Goal: Task Accomplishment & Management: Use online tool/utility

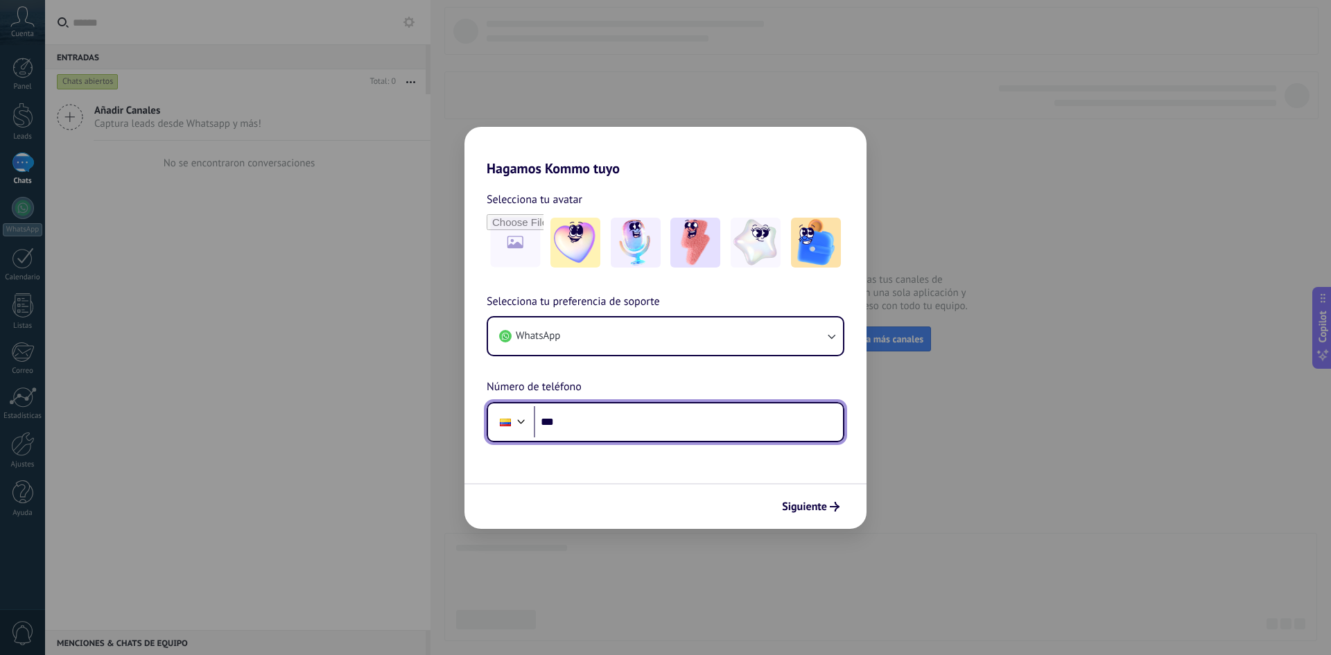
click at [599, 423] on input "***" at bounding box center [688, 422] width 309 height 32
type input "**********"
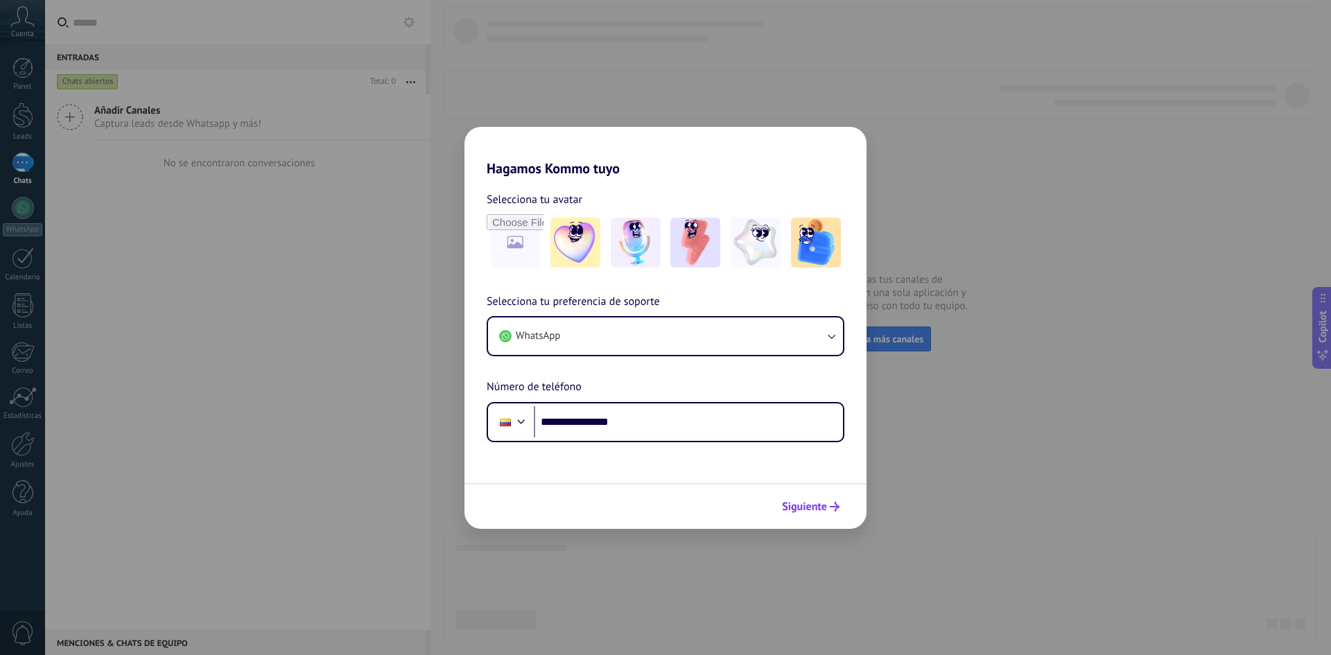
click at [797, 504] on span "Siguiente" at bounding box center [804, 507] width 45 height 10
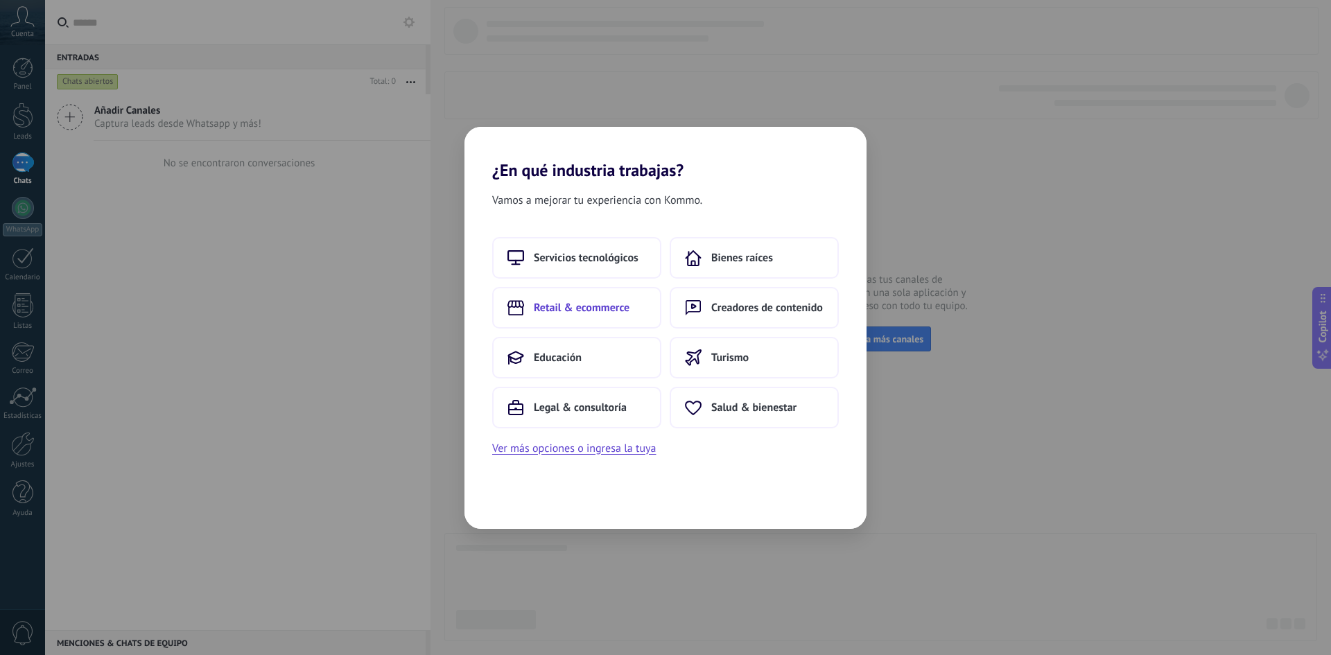
click at [609, 311] on span "Retail & ecommerce" at bounding box center [582, 308] width 96 height 14
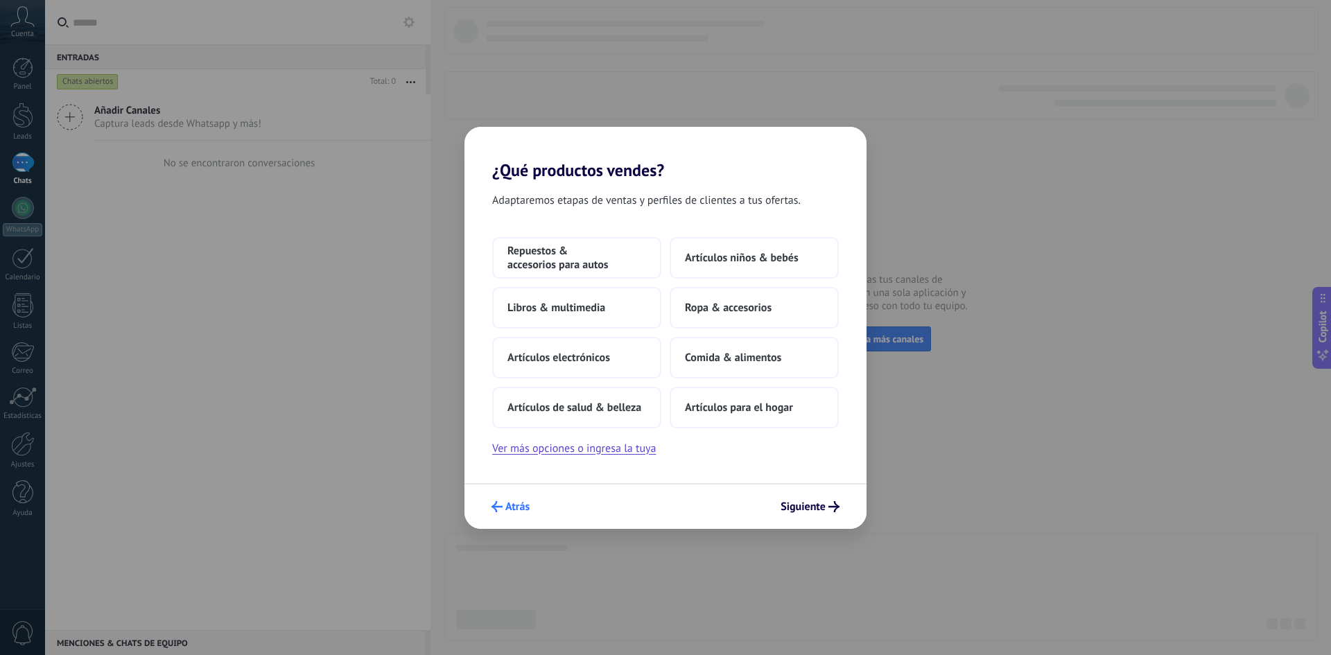
click at [508, 508] on span "Atrás" at bounding box center [517, 507] width 24 height 10
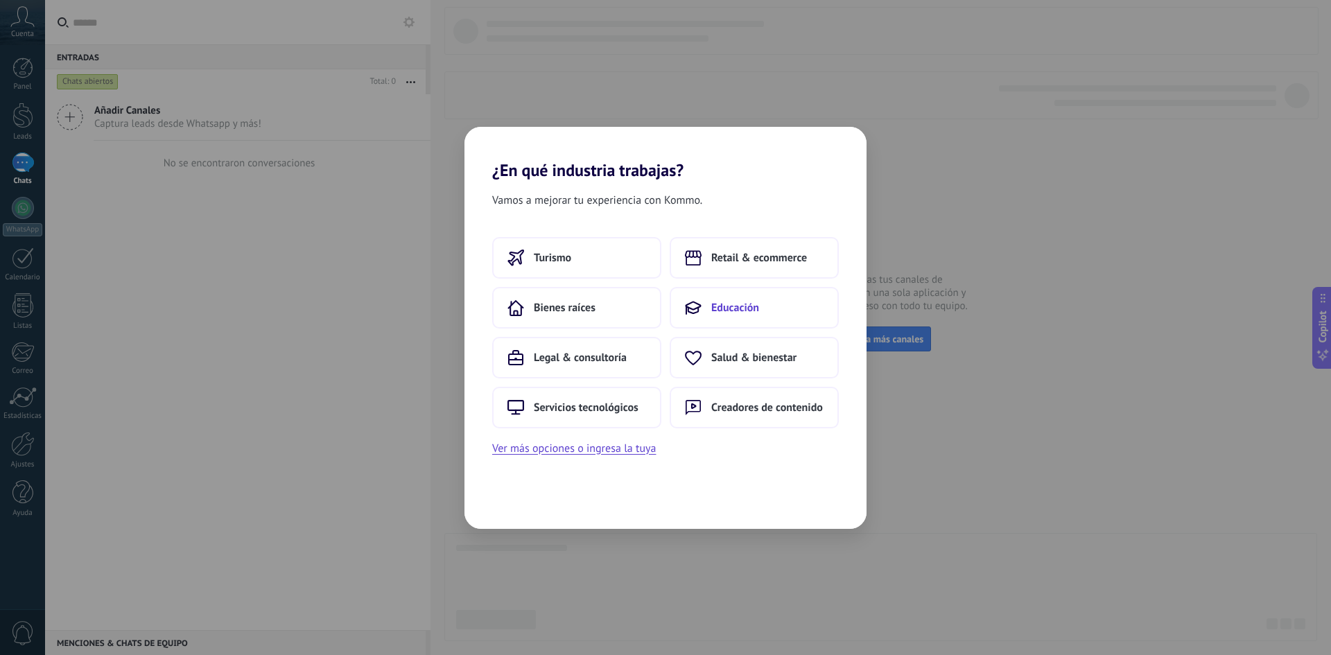
click at [752, 294] on button "Educación" at bounding box center [754, 308] width 169 height 42
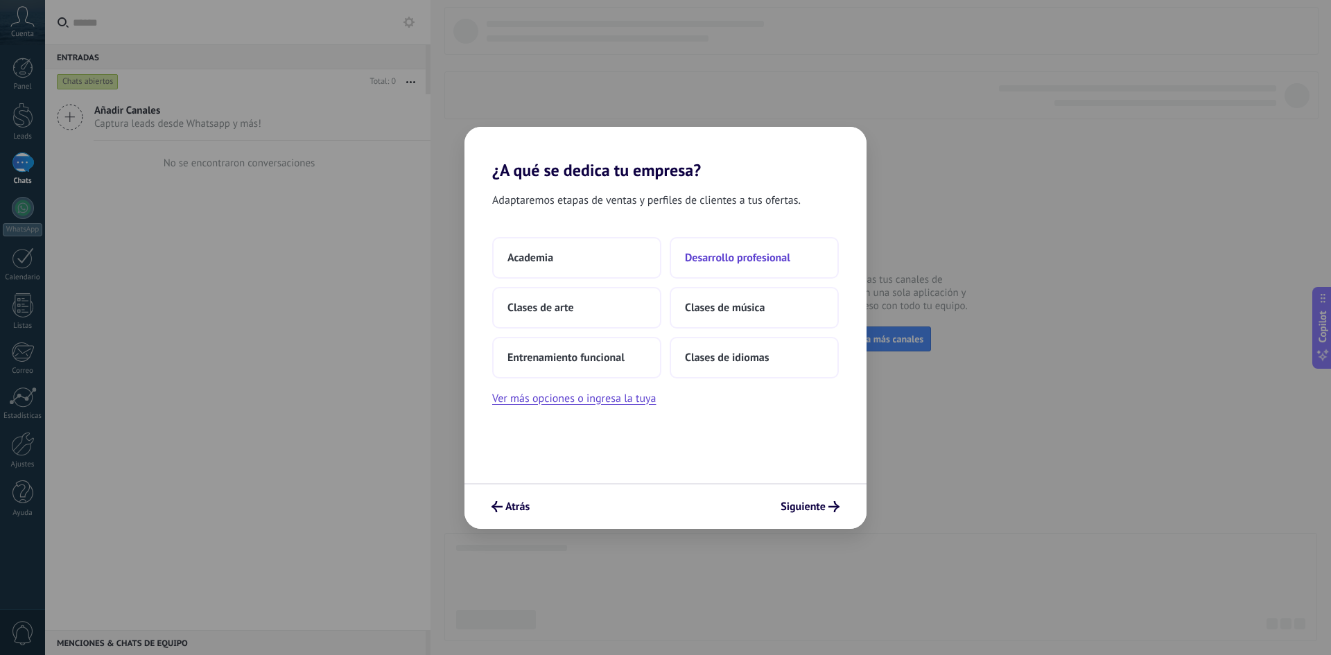
click at [725, 259] on span "Desarrollo profesional" at bounding box center [737, 258] width 105 height 14
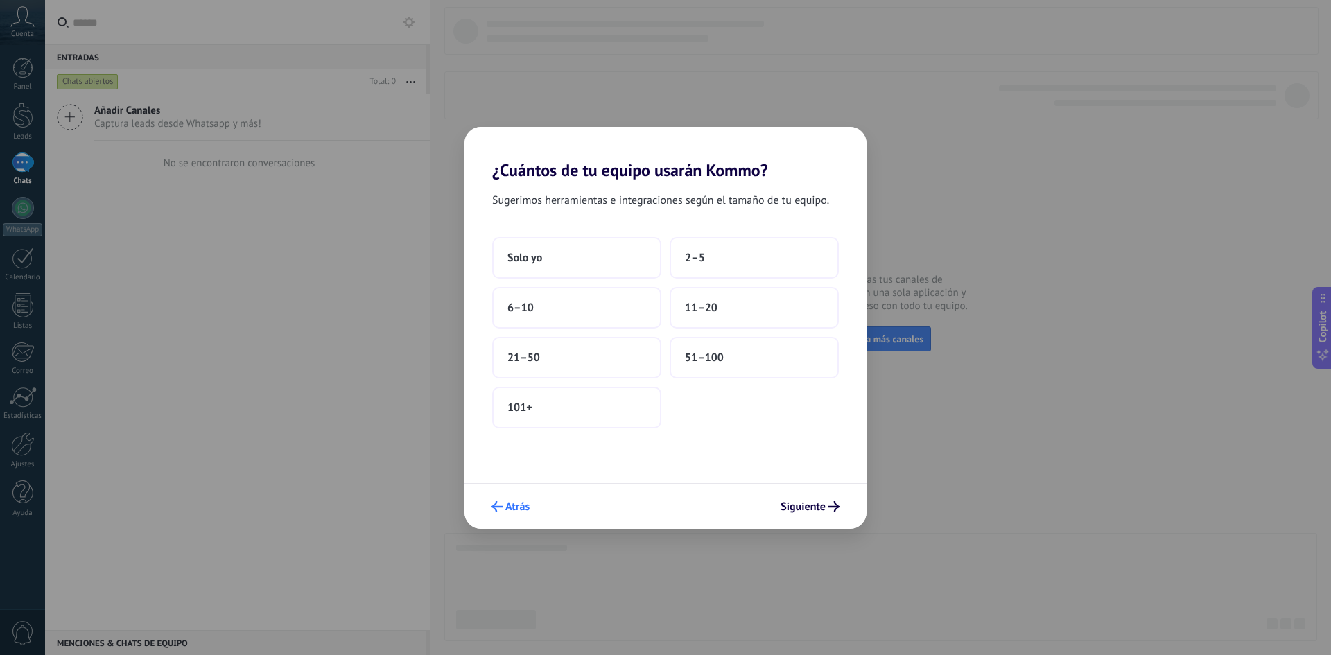
click at [526, 506] on span "Atrás" at bounding box center [517, 507] width 24 height 10
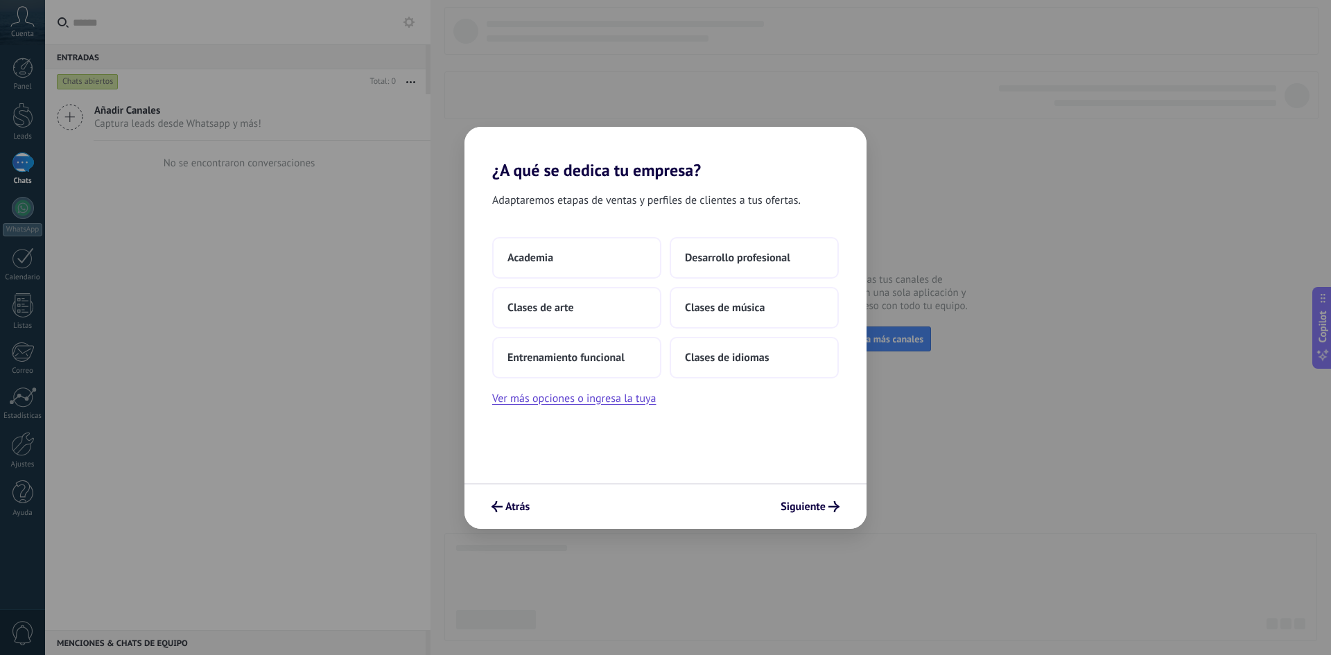
click at [526, 506] on span "Atrás" at bounding box center [517, 507] width 24 height 10
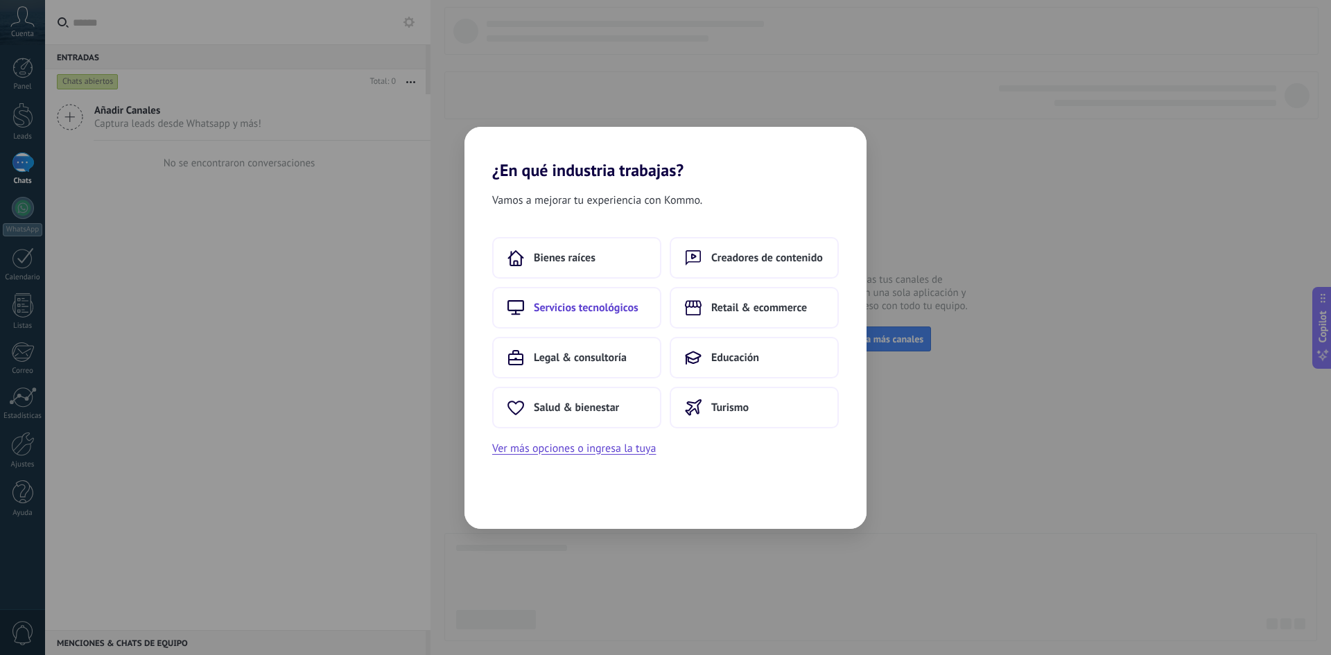
click at [604, 303] on span "Servicios tecnológicos" at bounding box center [586, 308] width 105 height 14
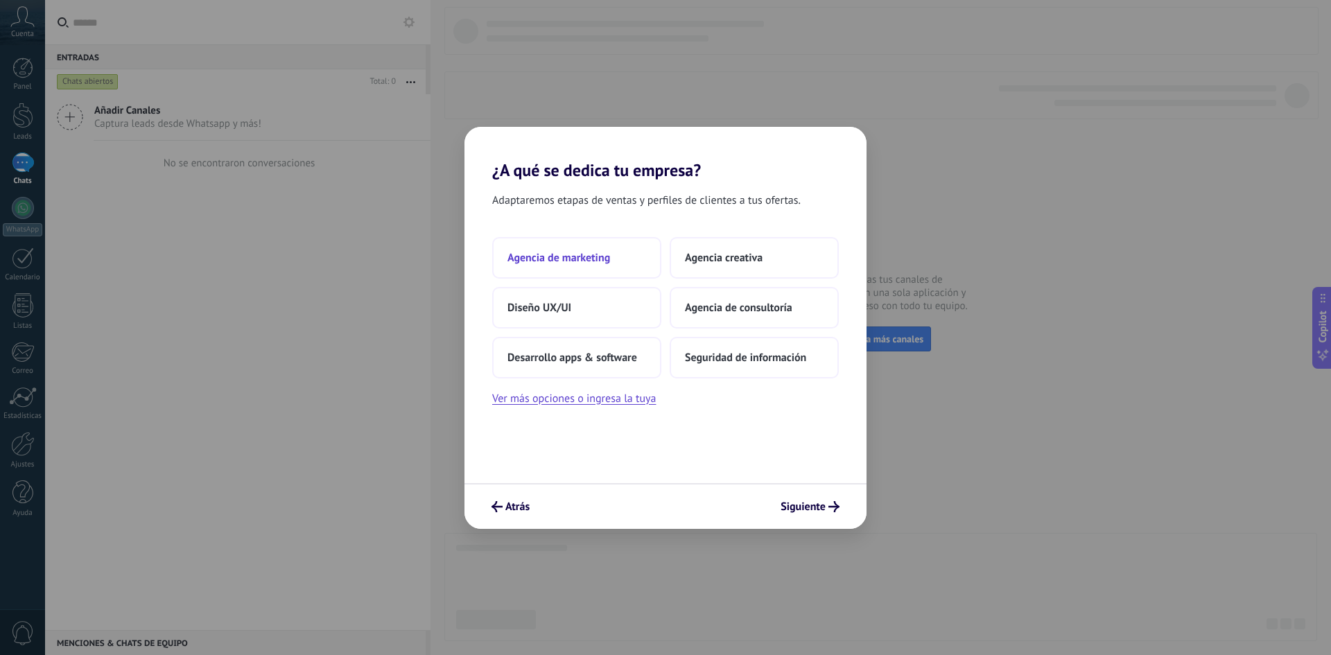
click at [592, 262] on span "Agencia de marketing" at bounding box center [559, 258] width 103 height 14
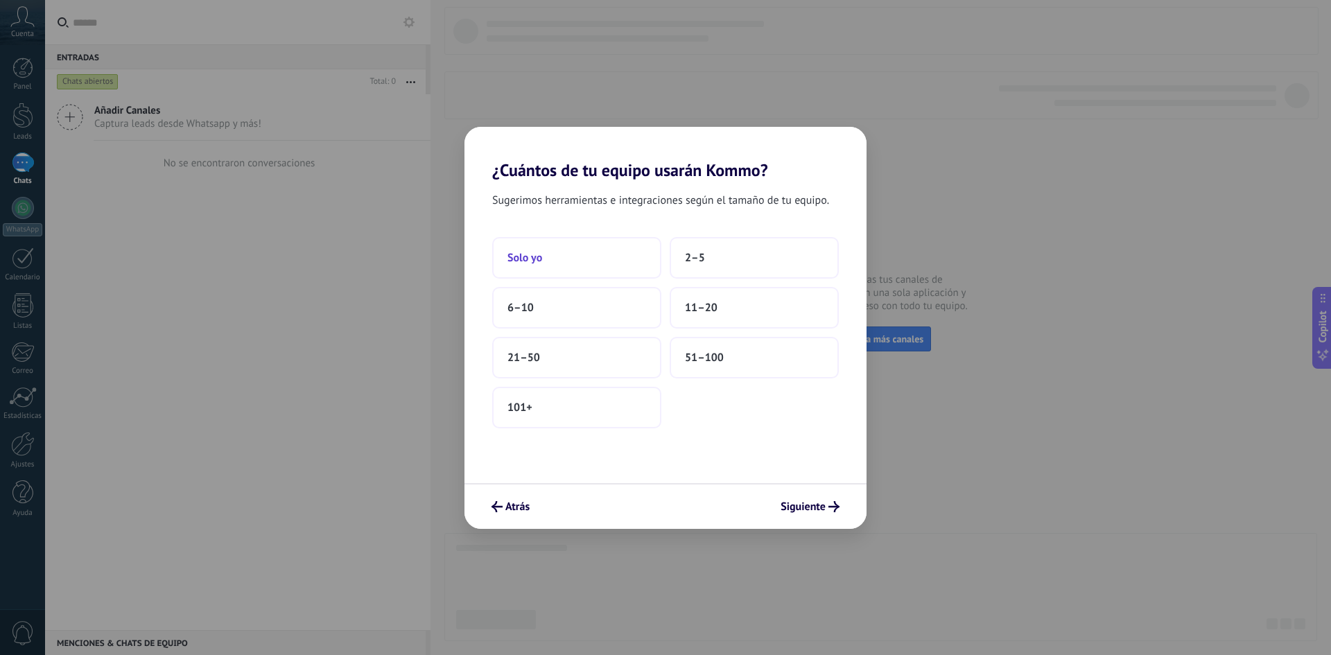
click at [539, 259] on span "Solo yo" at bounding box center [525, 258] width 35 height 14
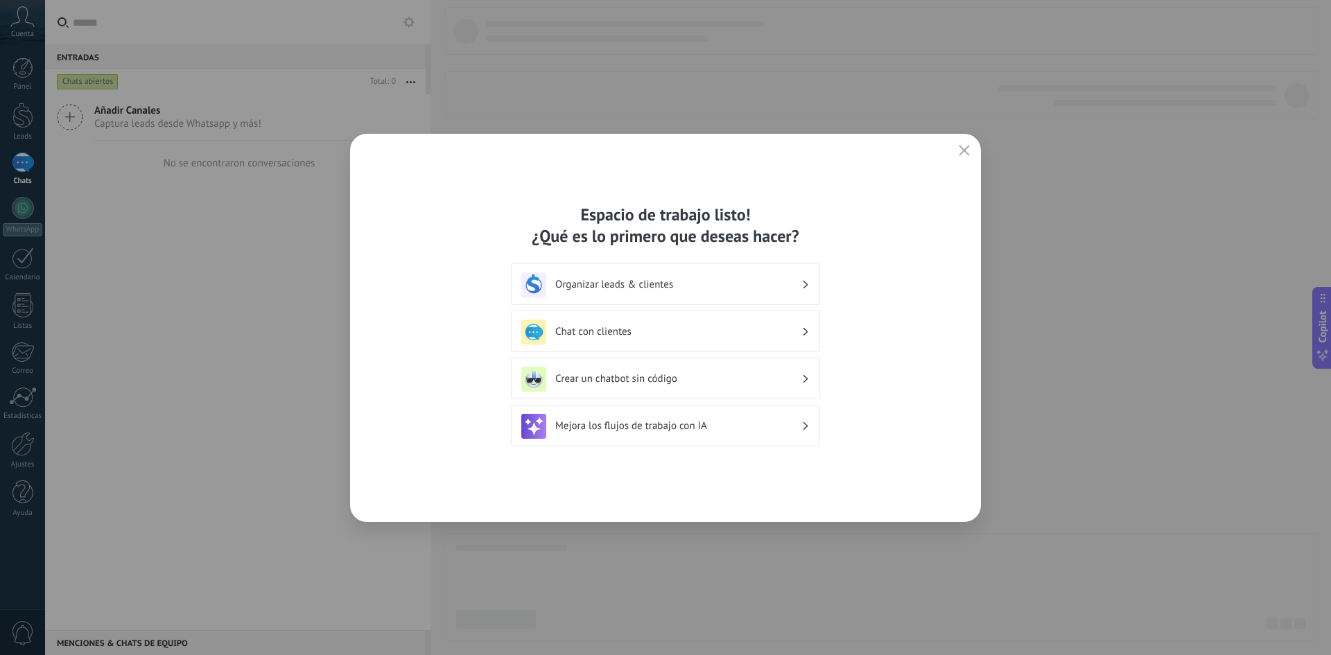
click at [693, 378] on h3 "Crear un chatbot sin código" at bounding box center [678, 378] width 246 height 13
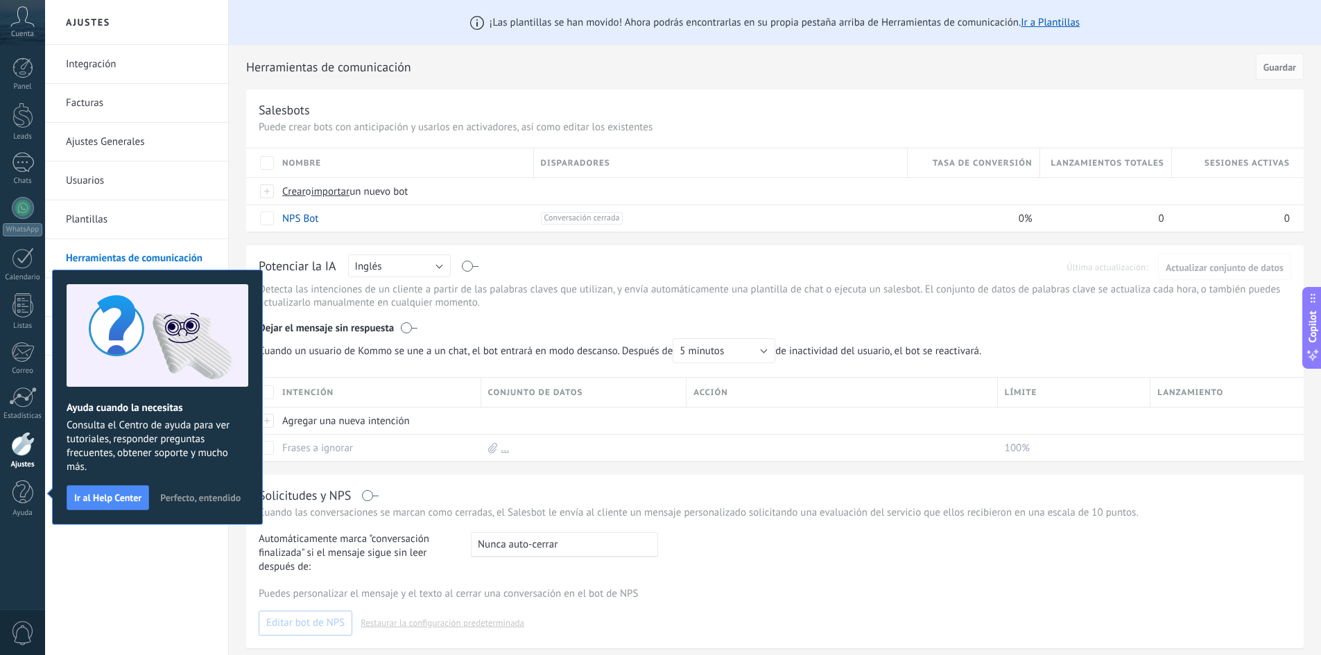
click at [191, 494] on span "Perfecto, entendido" at bounding box center [200, 498] width 80 height 10
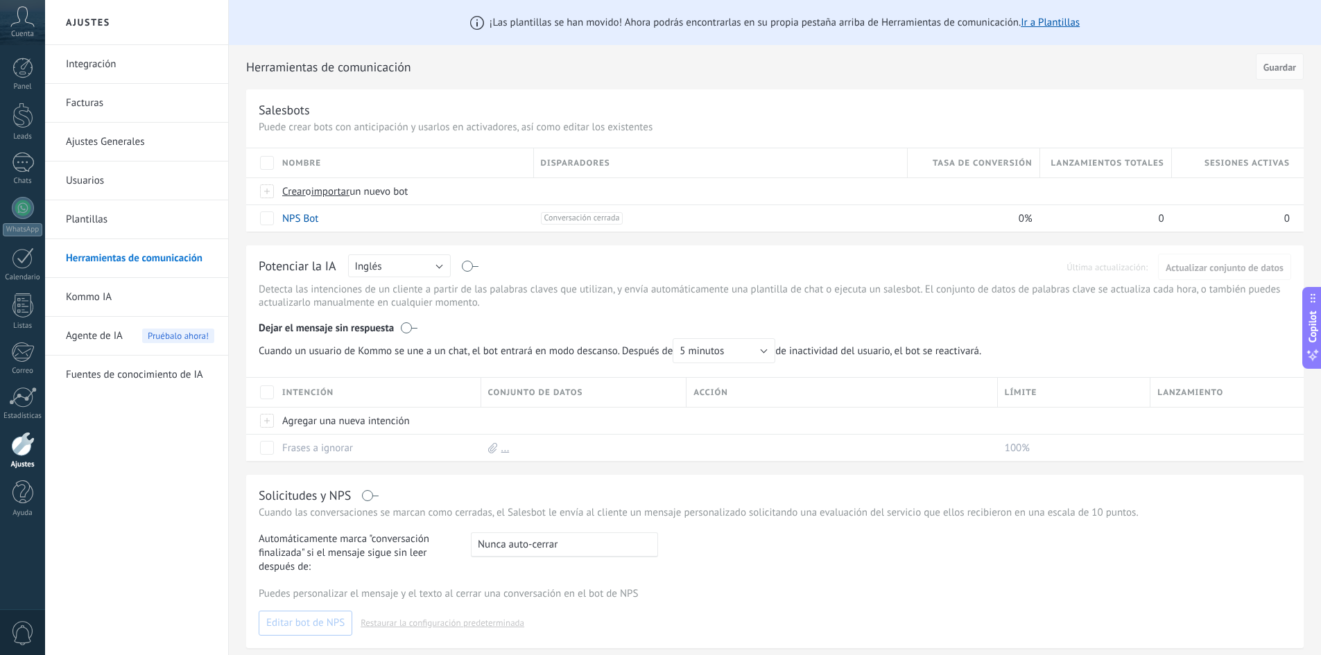
click at [122, 58] on link "Integración" at bounding box center [140, 64] width 148 height 39
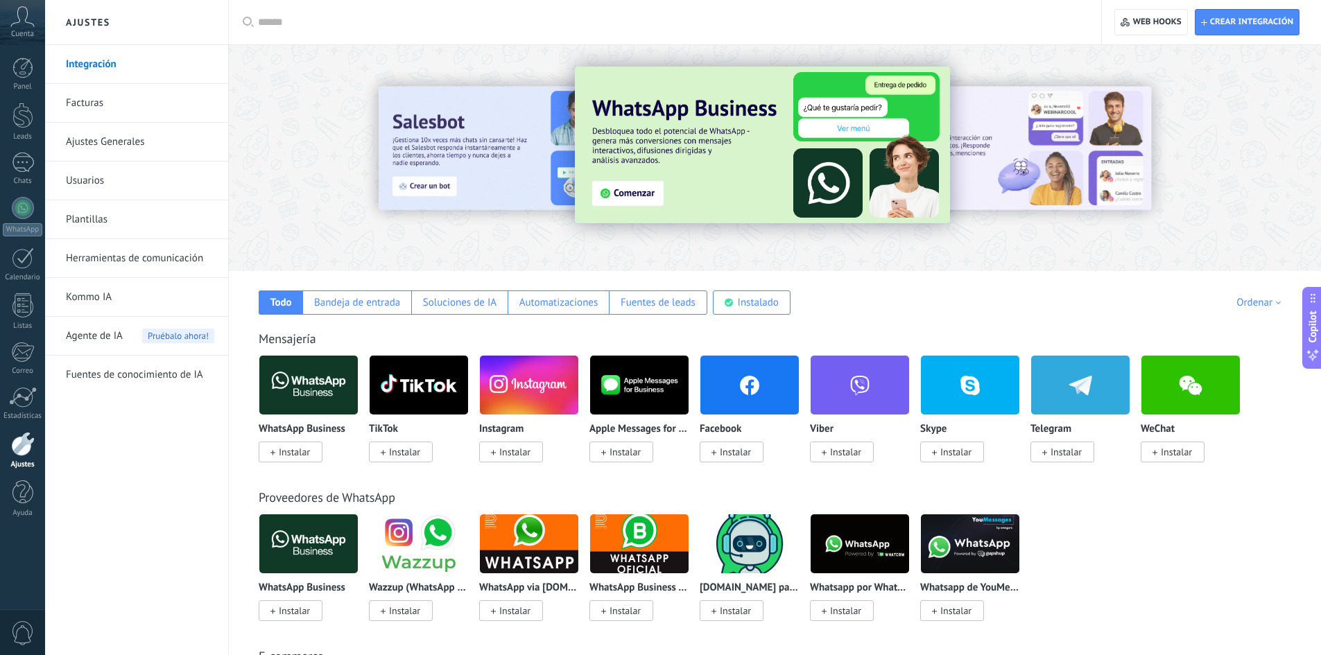
click at [272, 451] on icon at bounding box center [272, 453] width 5 height 6
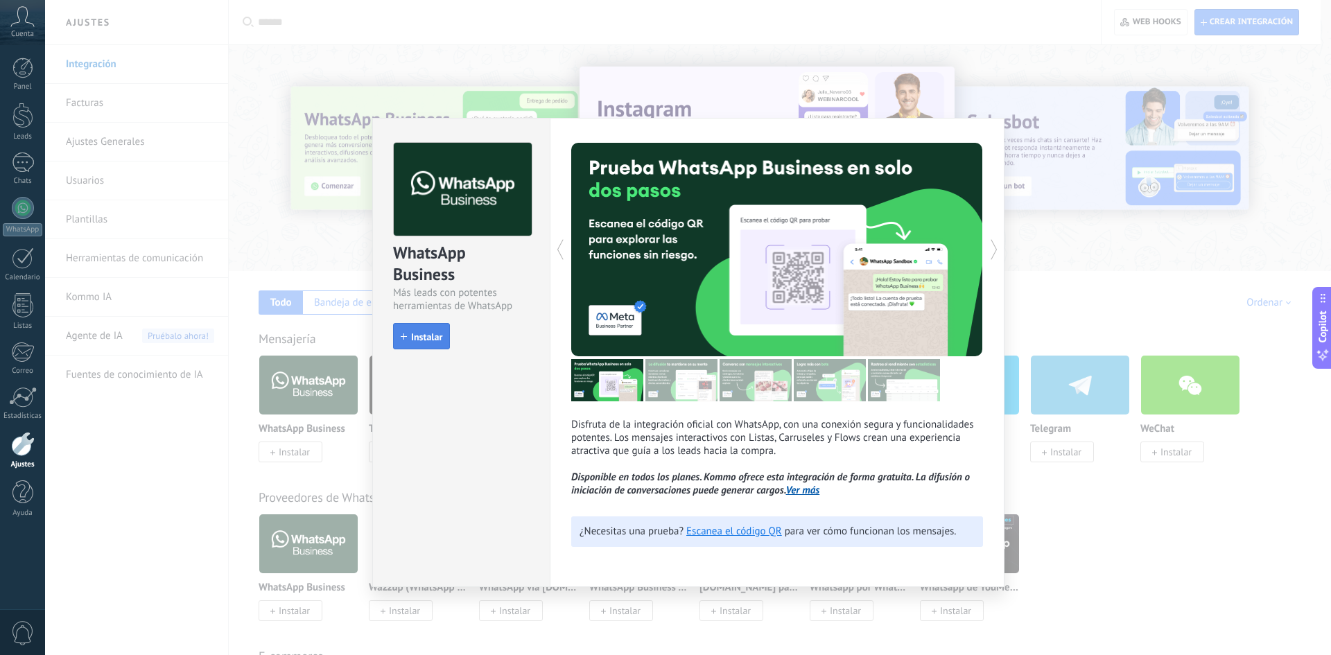
click at [422, 341] on span "Instalar" at bounding box center [426, 337] width 31 height 10
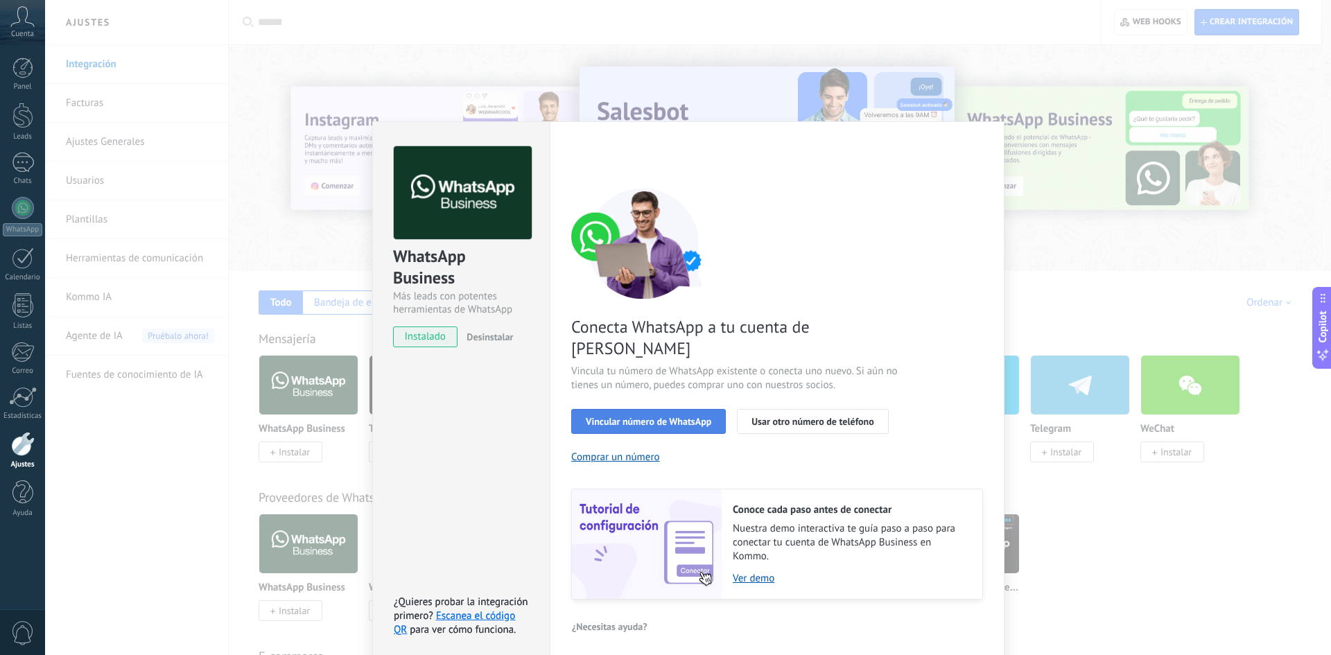
click at [682, 409] on button "Vincular número de WhatsApp" at bounding box center [648, 421] width 155 height 25
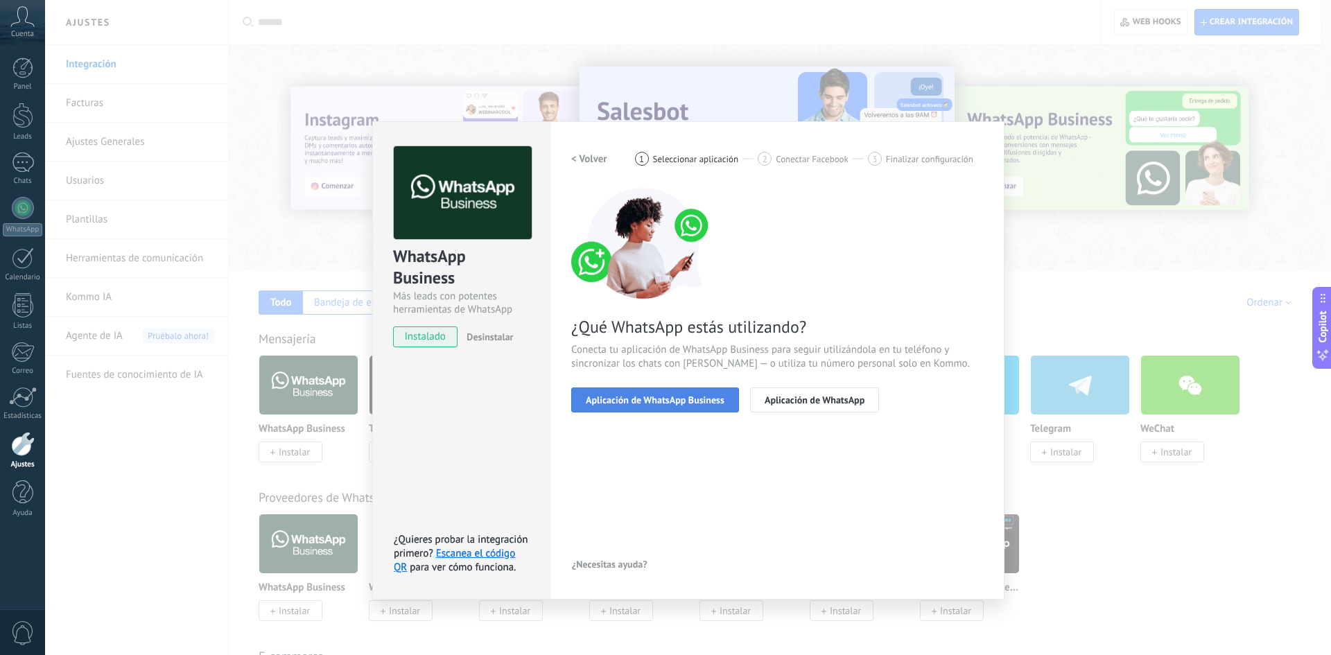
click at [648, 399] on span "Aplicación de WhatsApp Business" at bounding box center [655, 400] width 139 height 10
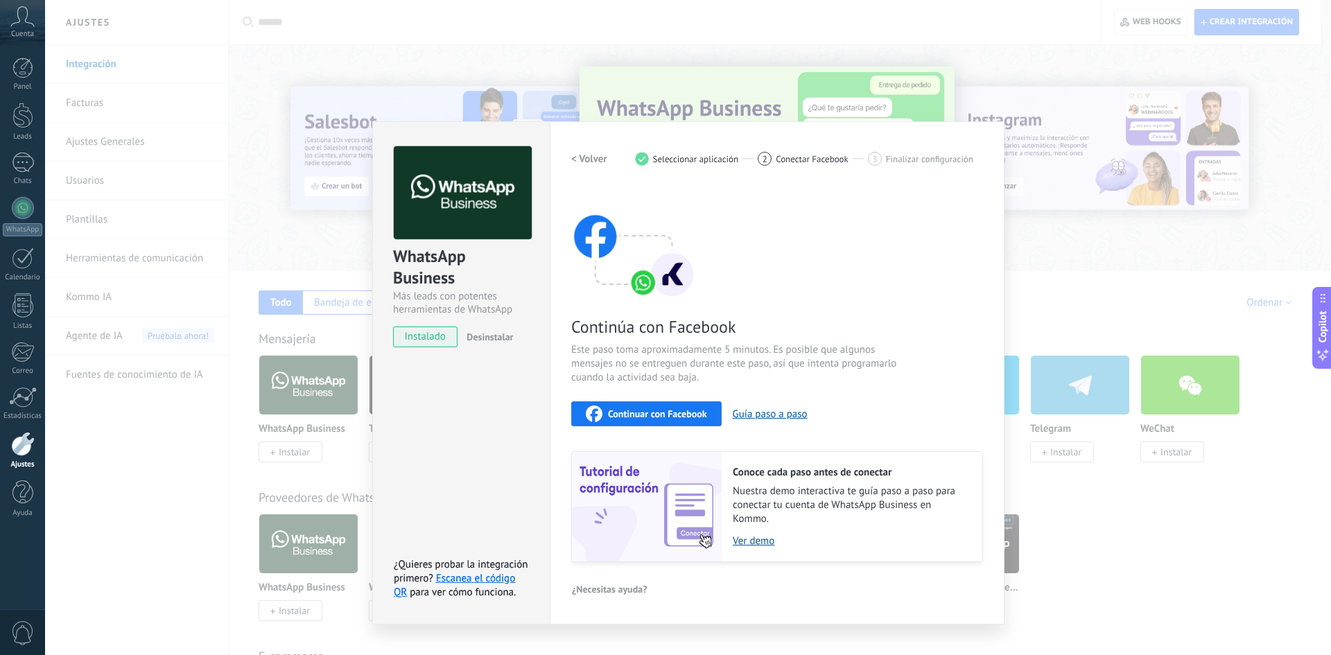
click at [650, 412] on span "Continuar con Facebook" at bounding box center [657, 414] width 99 height 10
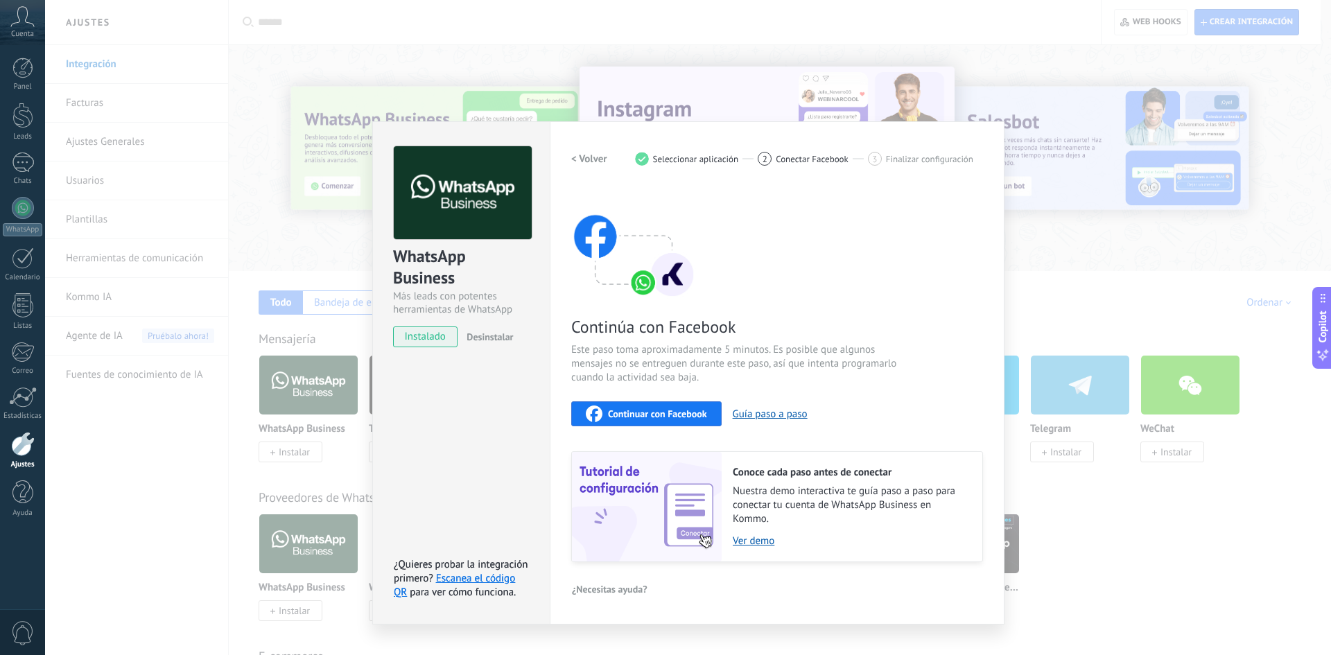
click at [1112, 284] on div "WhatsApp Business Más leads con potentes herramientas de WhatsApp instalado Des…" at bounding box center [688, 327] width 1286 height 655
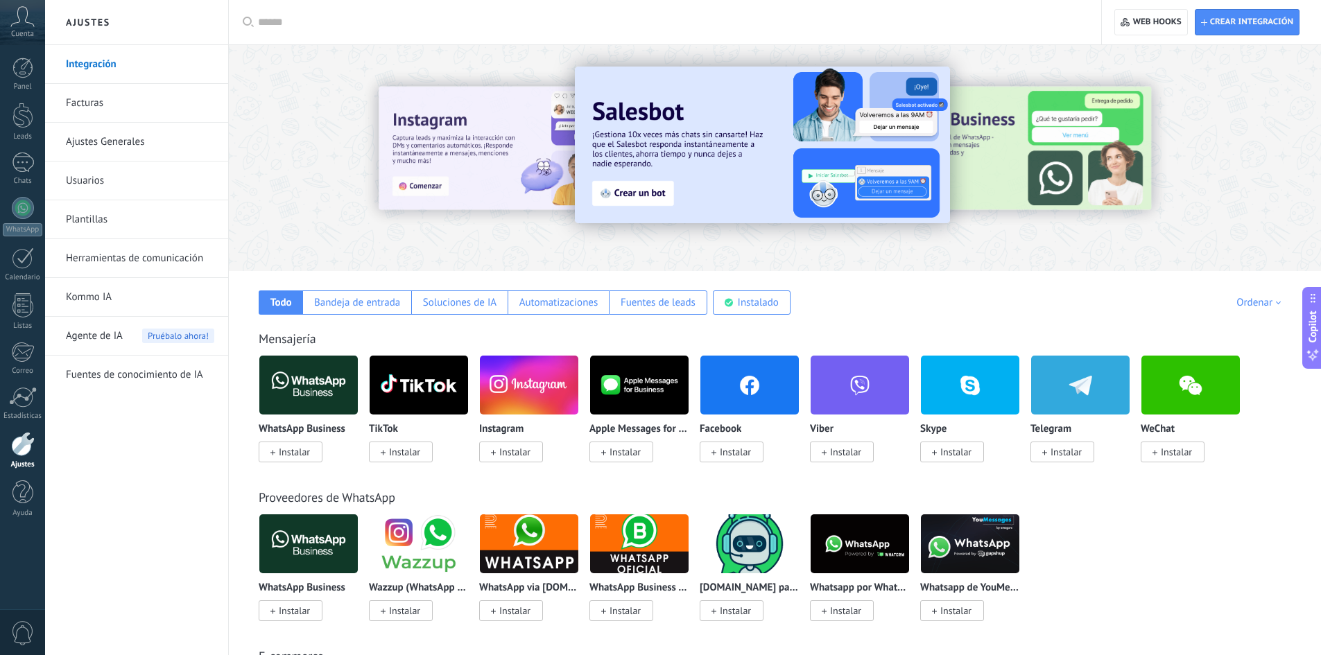
click at [295, 456] on span "Instalar" at bounding box center [294, 452] width 31 height 12
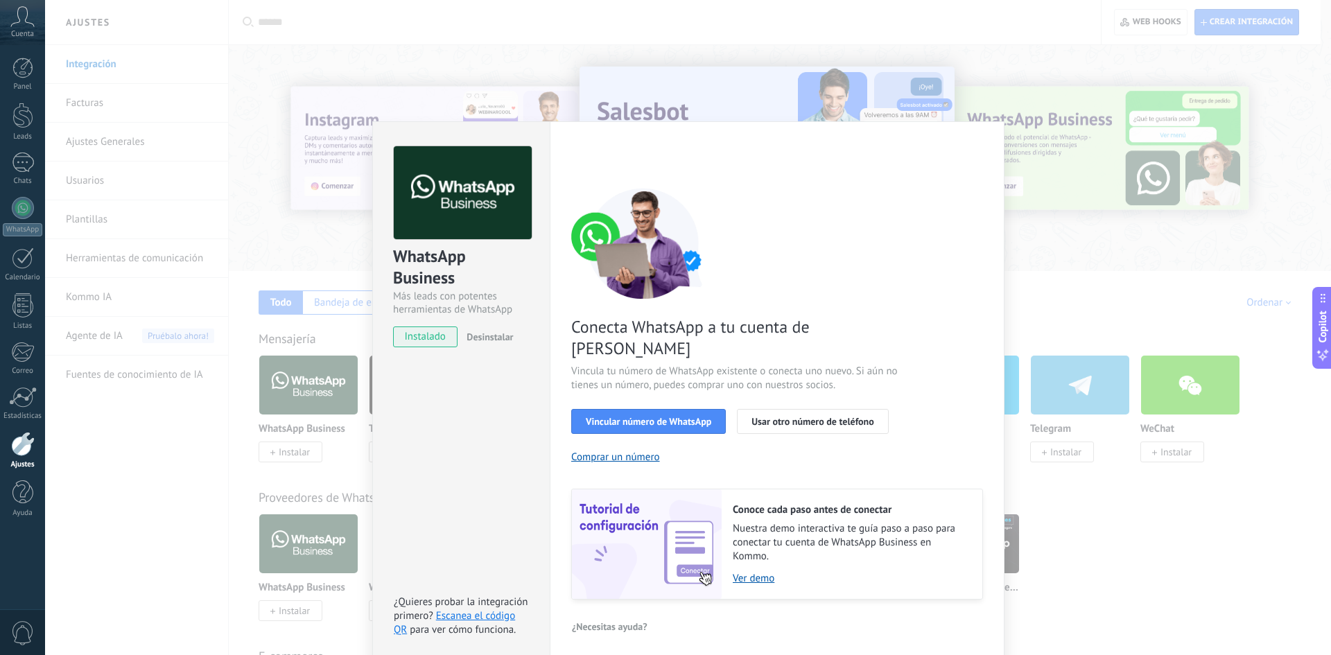
click at [431, 340] on span "instalado" at bounding box center [425, 337] width 63 height 21
click at [1188, 528] on div "WhatsApp Business Más leads con potentes herramientas de WhatsApp instalado Des…" at bounding box center [688, 327] width 1286 height 655
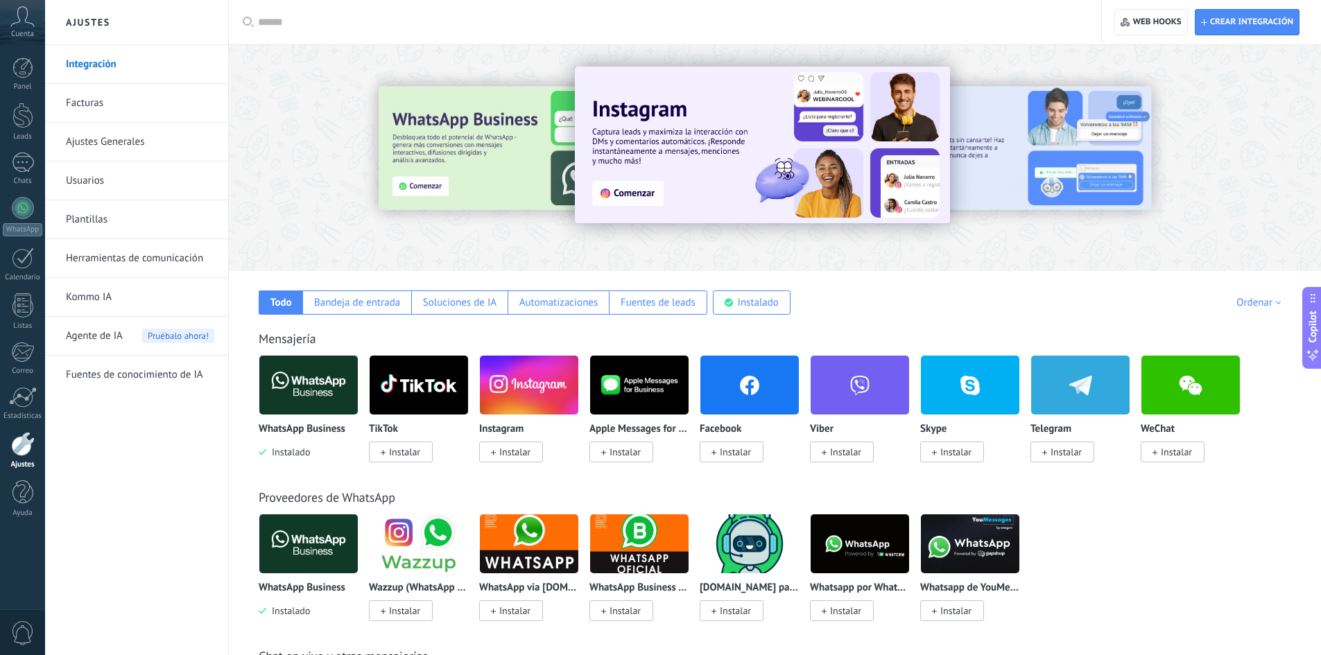
click at [92, 334] on span "Agente de IA" at bounding box center [94, 336] width 57 height 39
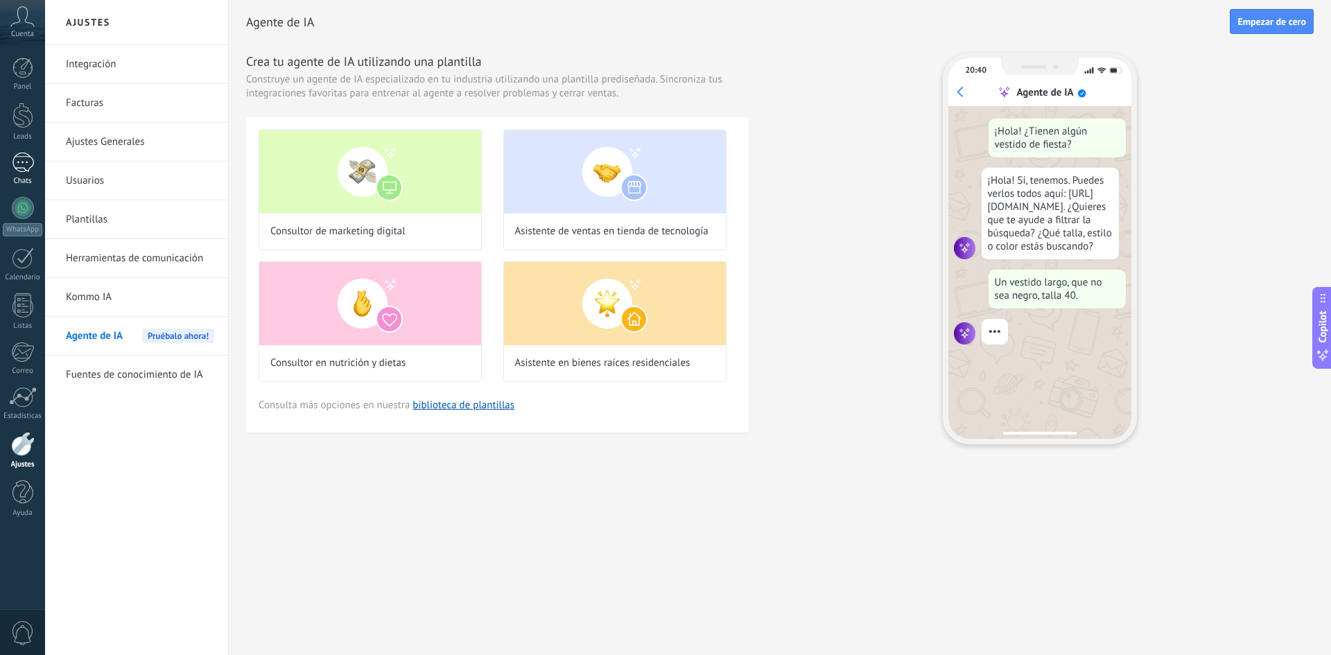
click at [12, 159] on div at bounding box center [23, 163] width 22 height 20
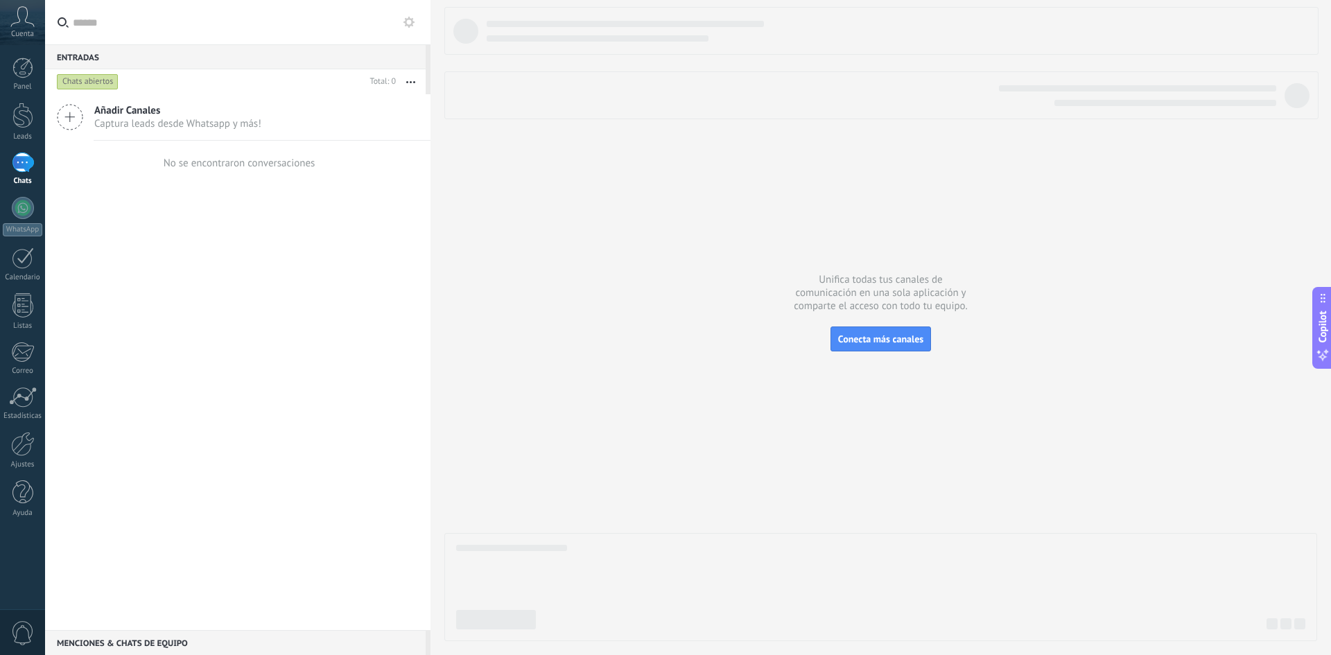
click at [21, 36] on span "Cuenta" at bounding box center [22, 34] width 23 height 9
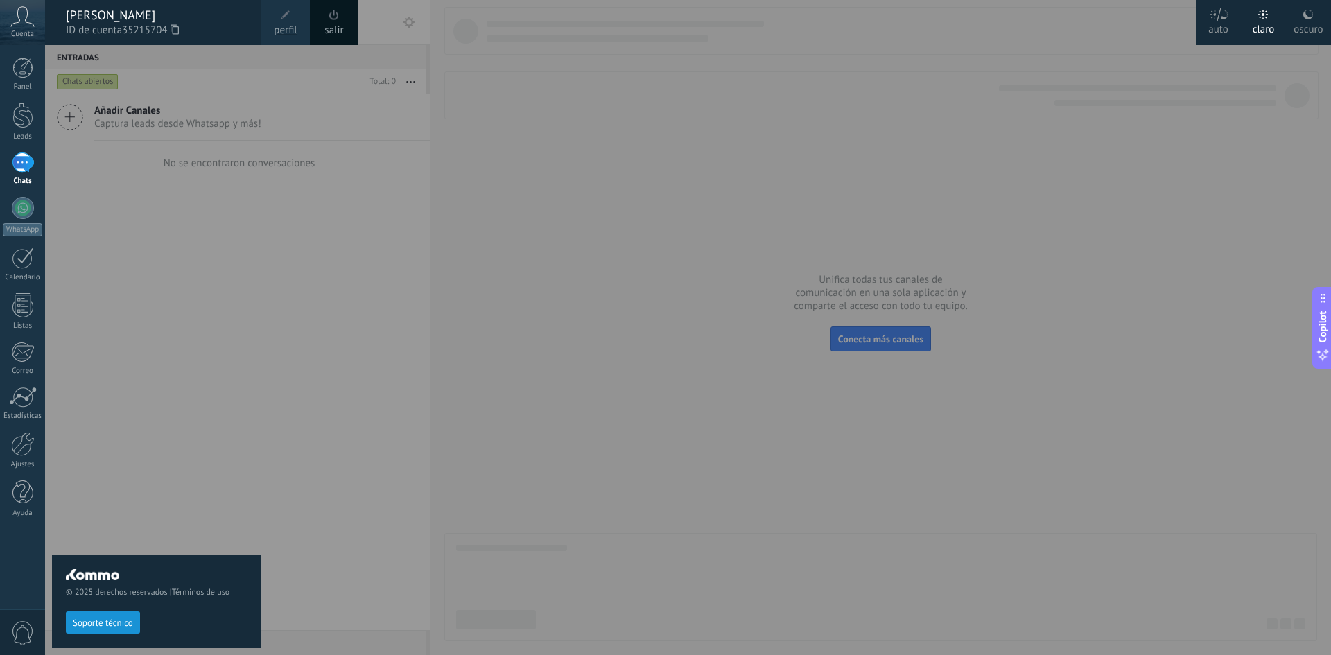
click at [1317, 19] on div "oscuro" at bounding box center [1308, 27] width 29 height 36
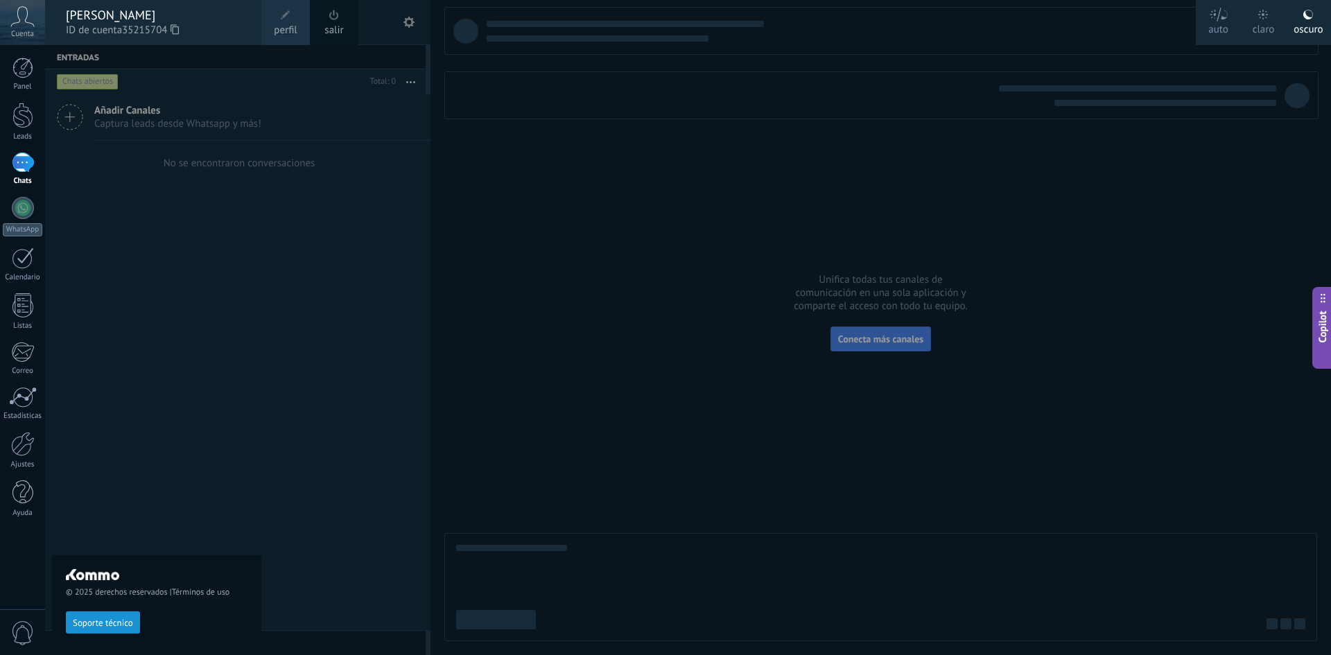
click at [288, 379] on div at bounding box center [710, 327] width 1331 height 655
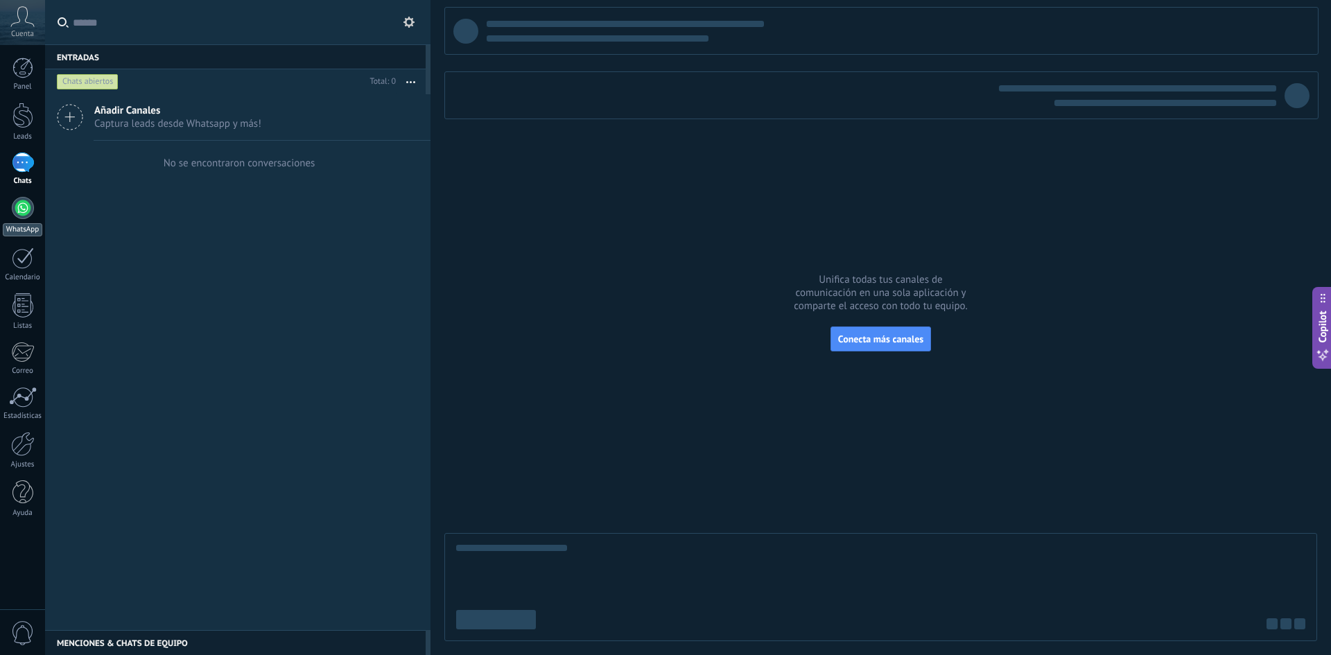
click at [21, 200] on div at bounding box center [23, 208] width 22 height 22
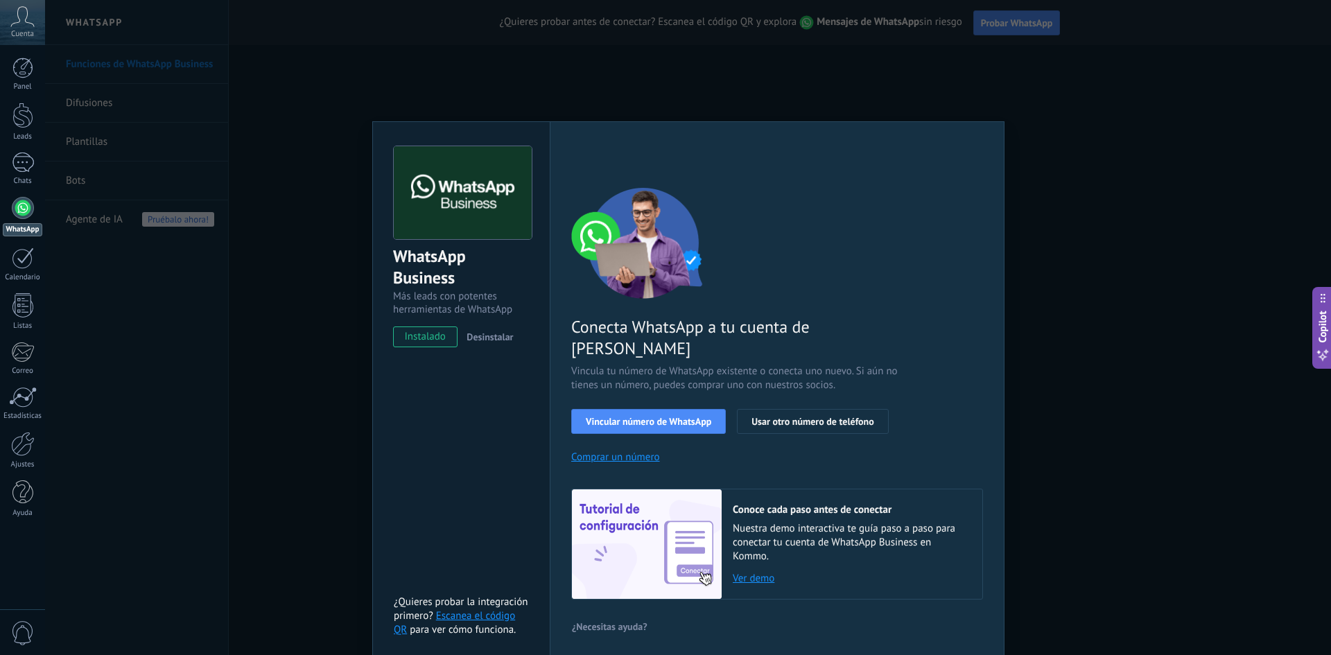
click at [1099, 426] on div "WhatsApp Business Más leads con potentes herramientas de WhatsApp instalado Des…" at bounding box center [688, 327] width 1286 height 655
click at [675, 417] on span "Vincular número de WhatsApp" at bounding box center [649, 422] width 126 height 10
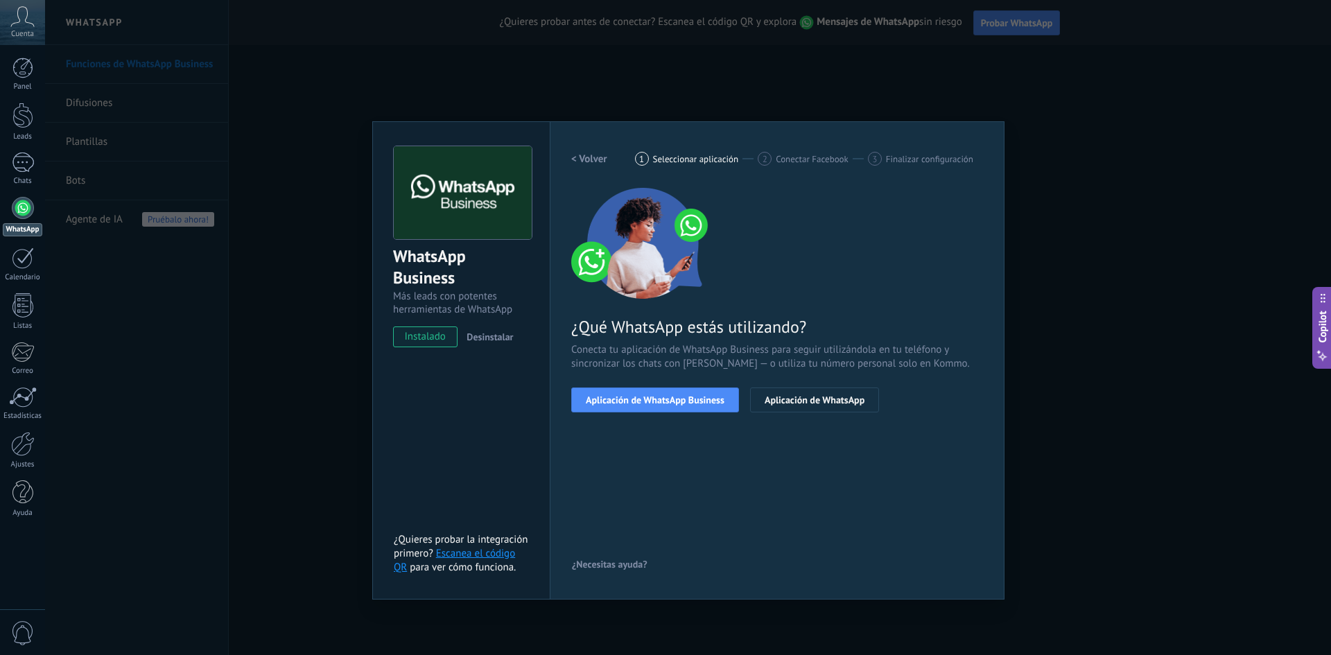
click at [675, 404] on span "Aplicación de WhatsApp Business" at bounding box center [655, 400] width 139 height 10
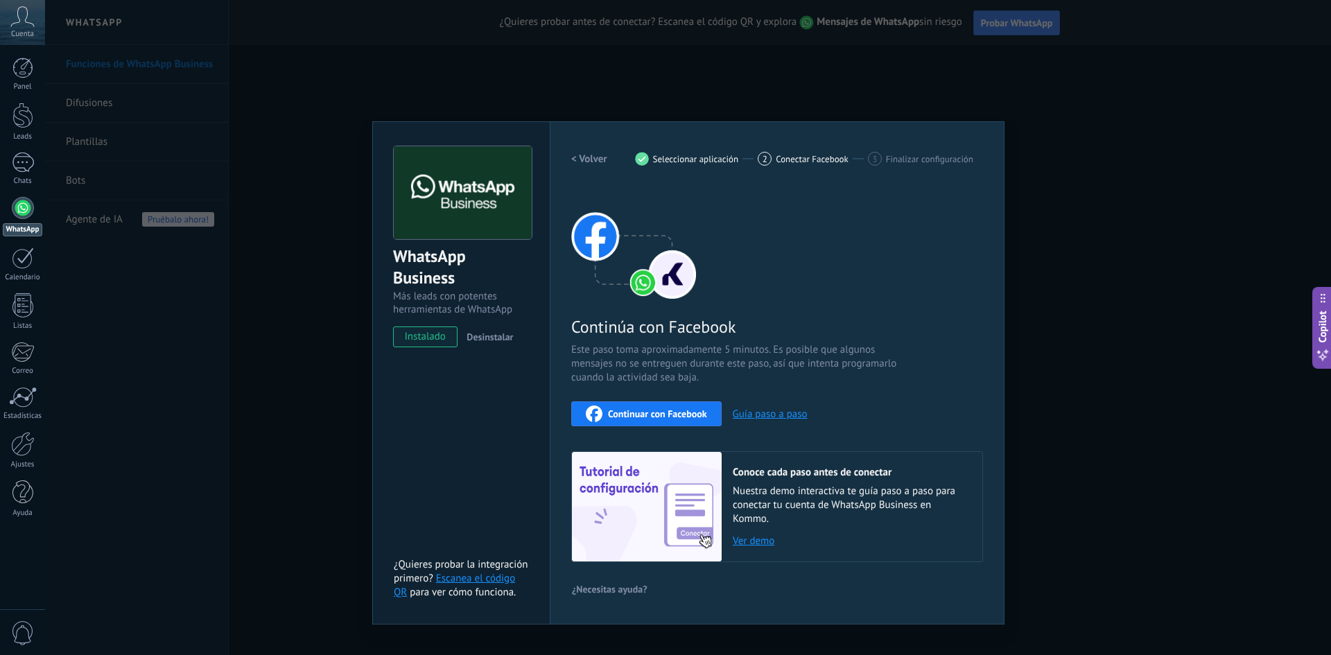
click at [1092, 461] on div "WhatsApp Business Más leads con potentes herramientas de WhatsApp instalado Des…" at bounding box center [688, 327] width 1286 height 655
